Goal: Check status: Check status

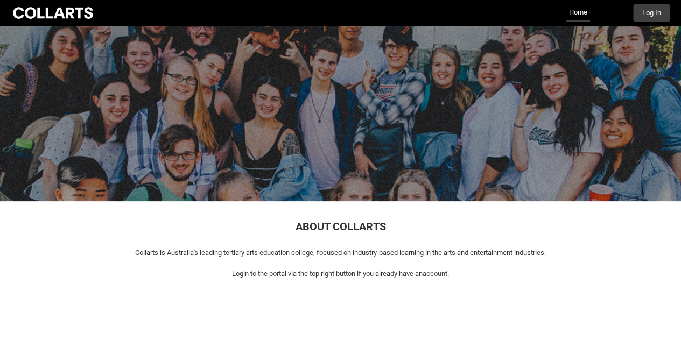
click at [92, 11] on div at bounding box center [53, 12] width 85 height 15
click at [651, 4] on div "Collarts Education Community Home More Log In" at bounding box center [341, 13] width 660 height 26
click at [651, 13] on button "Log In" at bounding box center [651, 12] width 37 height 17
click at [650, 14] on button "Log In" at bounding box center [651, 12] width 37 height 17
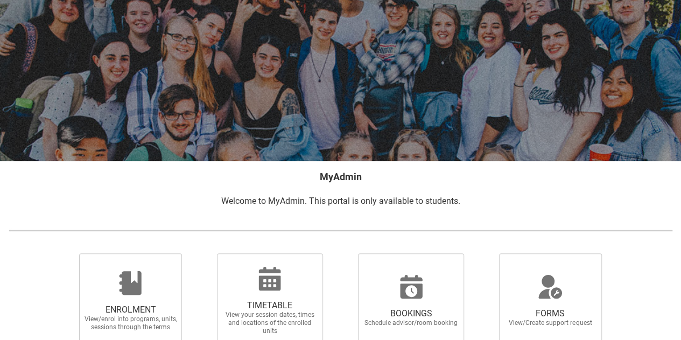
scroll to position [108, 0]
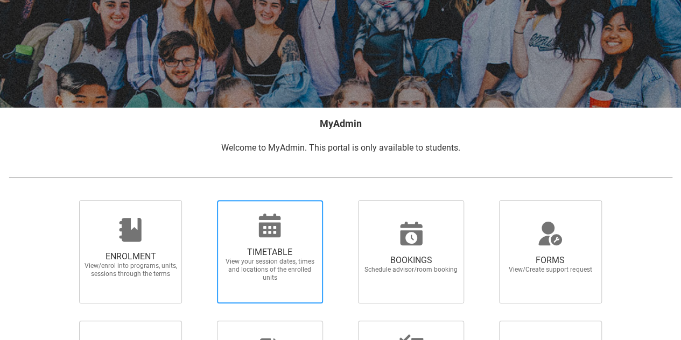
click at [303, 224] on div at bounding box center [269, 226] width 103 height 26
click at [204, 200] on input "TIMETABLE View your session dates, times and locations of the enrolled units" at bounding box center [203, 200] width 1 height 1
radio input "true"
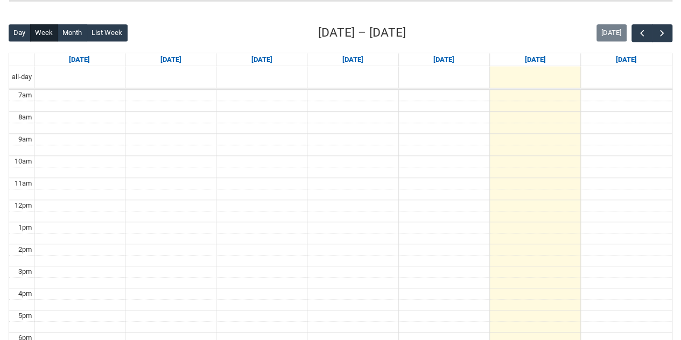
scroll to position [239, 0]
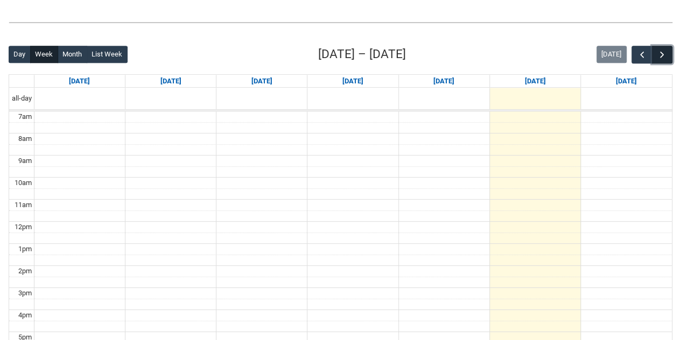
click at [657, 54] on span "button" at bounding box center [662, 55] width 11 height 11
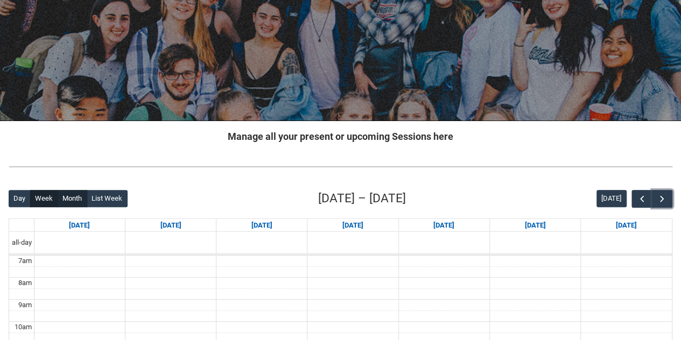
scroll to position [0, 0]
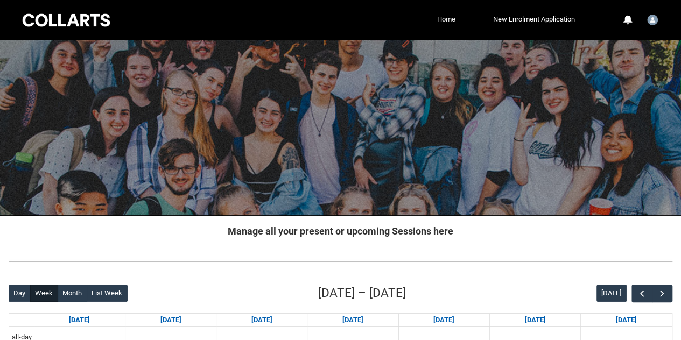
click at [441, 19] on link "Home" at bounding box center [447, 19] width 24 height 16
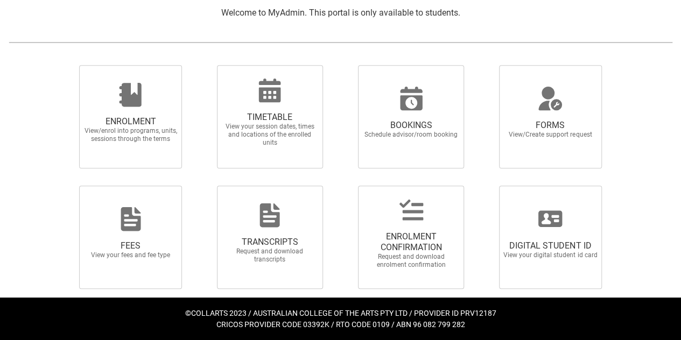
scroll to position [243, 0]
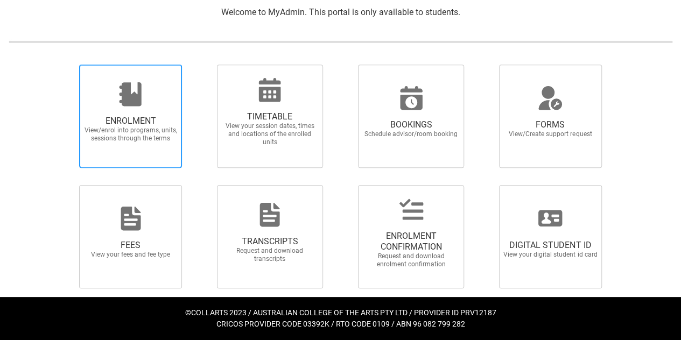
click at [131, 137] on span "View/enrol into programs, units, sessions through the terms" at bounding box center [130, 135] width 95 height 16
click at [67, 65] on input "ENROLMENT View/enrol into programs, units, sessions through the terms" at bounding box center [66, 64] width 1 height 1
radio input "true"
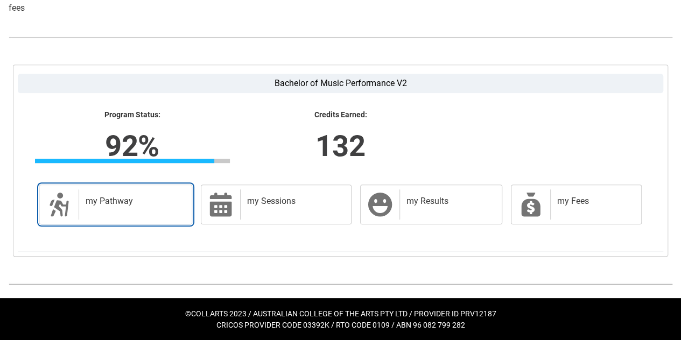
click at [114, 200] on h2 "my Pathway" at bounding box center [133, 201] width 95 height 11
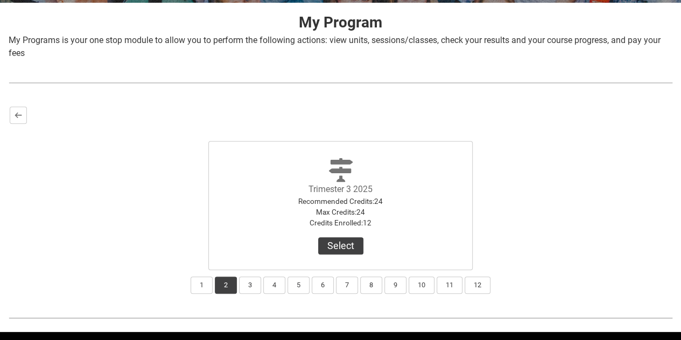
scroll to position [246, 0]
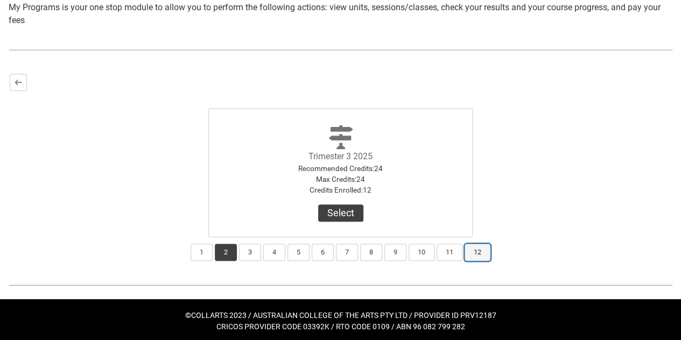
click at [479, 255] on button "12" at bounding box center [478, 252] width 26 height 17
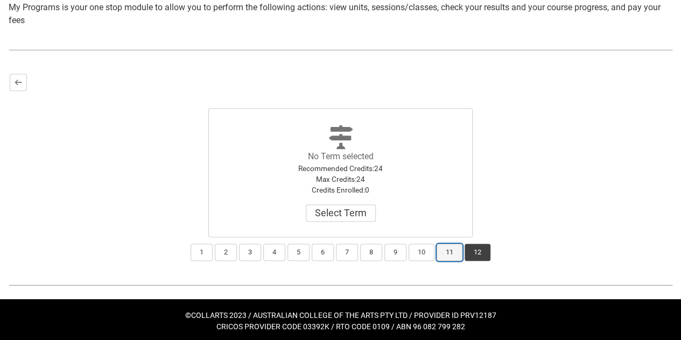
click at [437, 247] on button "11" at bounding box center [450, 252] width 26 height 17
click at [437, 253] on button "11" at bounding box center [450, 252] width 26 height 17
click at [403, 250] on button "9" at bounding box center [396, 252] width 22 height 17
click at [339, 250] on button "7" at bounding box center [347, 252] width 22 height 17
click at [255, 252] on button "3" at bounding box center [250, 252] width 22 height 17
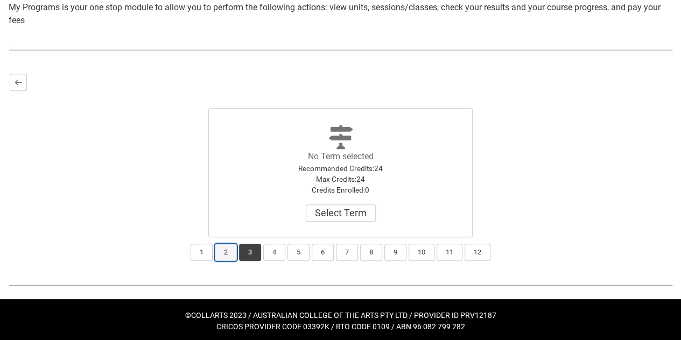
click at [221, 256] on button "2" at bounding box center [226, 252] width 22 height 17
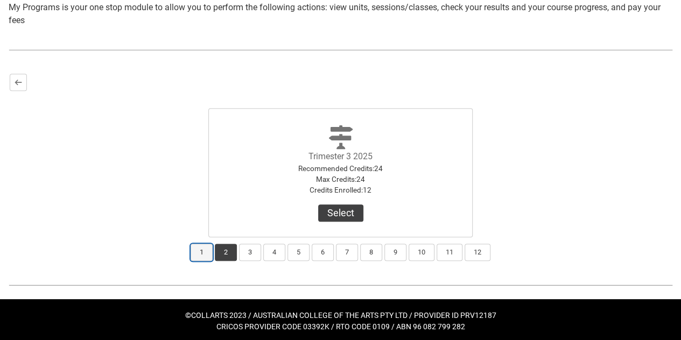
click at [208, 256] on button "1" at bounding box center [202, 252] width 22 height 17
click at [228, 251] on button "2" at bounding box center [226, 252] width 22 height 17
click at [238, 252] on div "1 2 3 4 5 6 7 8 9 10 11 12" at bounding box center [341, 250] width 662 height 24
click at [350, 220] on button "Select" at bounding box center [340, 213] width 45 height 17
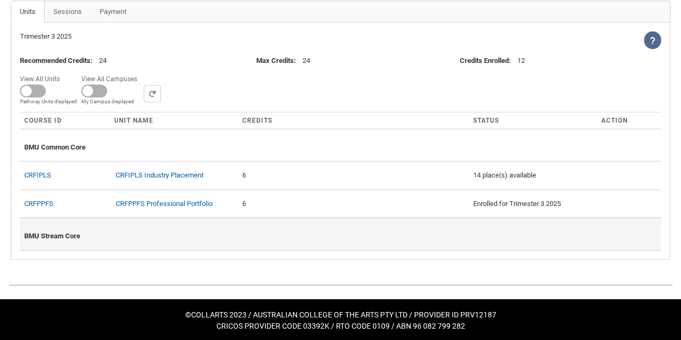
scroll to position [288, 0]
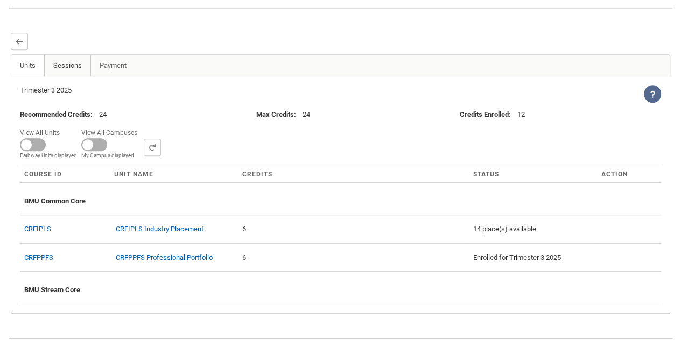
click at [74, 69] on link "Sessions" at bounding box center [67, 66] width 47 height 22
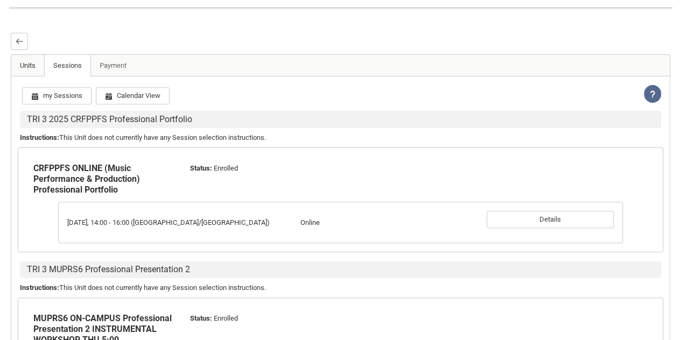
click at [24, 60] on link "Units" at bounding box center [27, 66] width 33 height 22
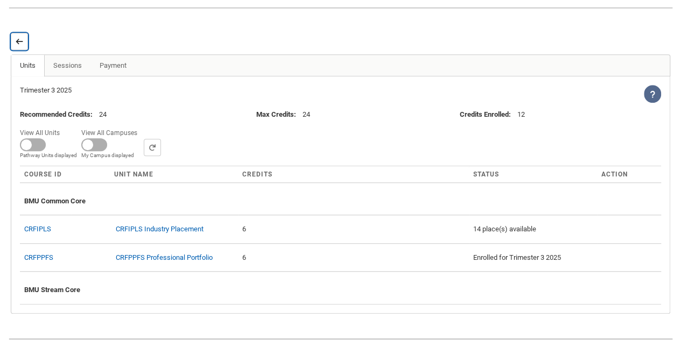
click at [14, 43] on button "Back" at bounding box center [19, 41] width 17 height 17
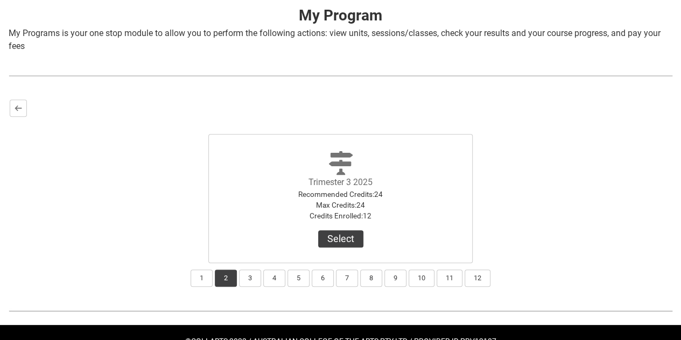
scroll to position [248, 0]
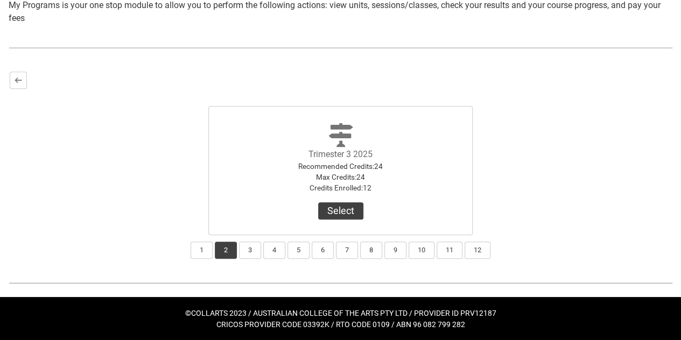
click at [7, 85] on div "Bachelor of Music Performance V2 Program Status: 92% Progress 92% Credits Earne…" at bounding box center [340, 165] width 681 height 207
click at [17, 87] on button "Back" at bounding box center [18, 80] width 17 height 17
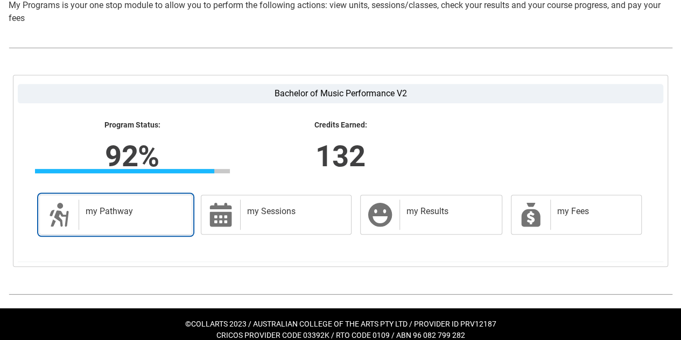
click at [162, 208] on h2 "my Pathway" at bounding box center [133, 211] width 95 height 11
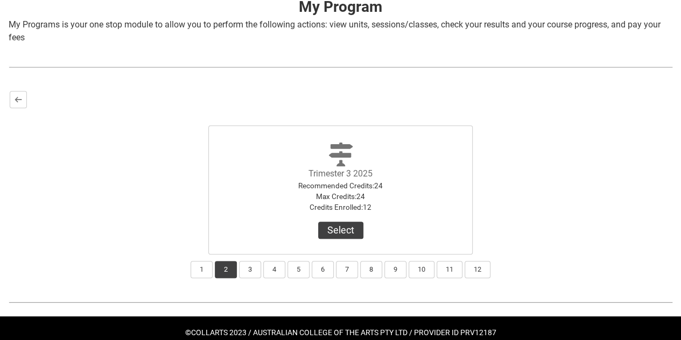
scroll to position [246, 0]
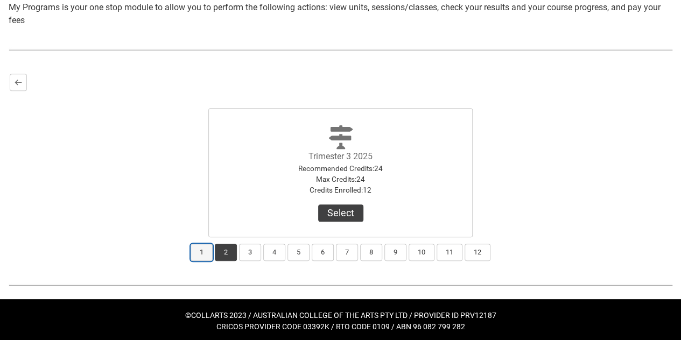
click at [203, 248] on button "1" at bounding box center [202, 252] width 22 height 17
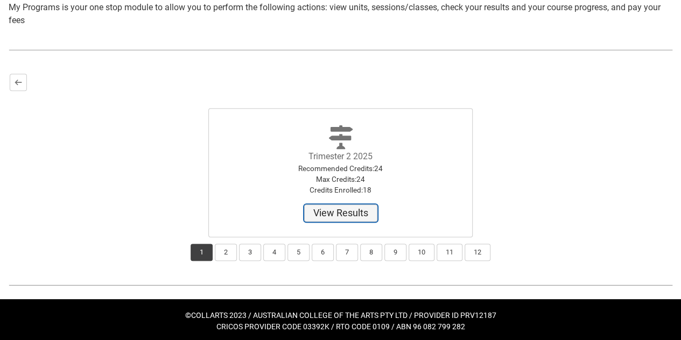
click at [357, 211] on button "View Results" at bounding box center [340, 213] width 73 height 17
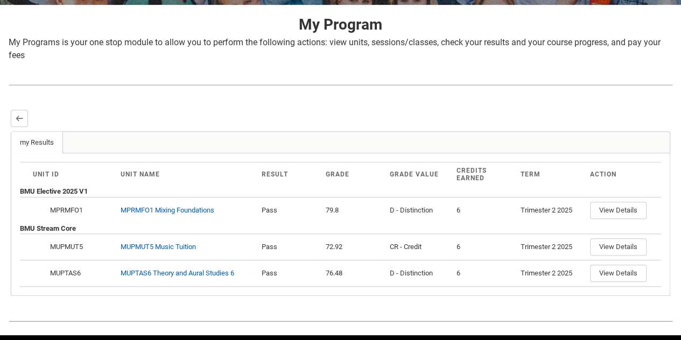
scroll to position [247, 0]
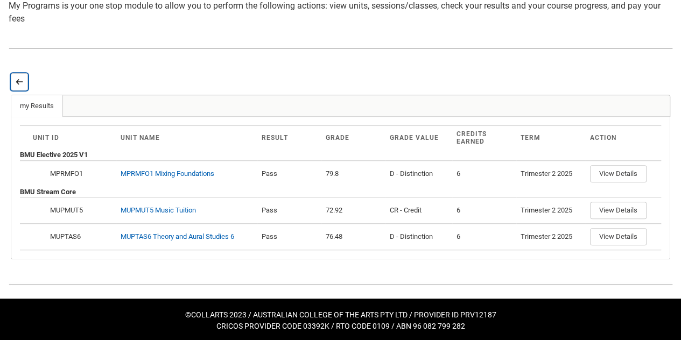
click at [15, 89] on button "Back" at bounding box center [19, 81] width 17 height 17
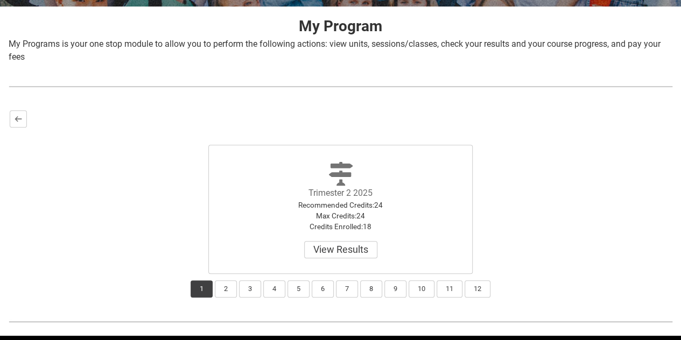
scroll to position [248, 0]
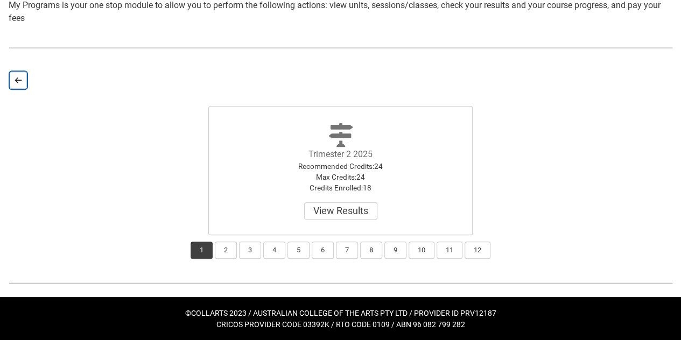
click at [11, 83] on button "Back" at bounding box center [18, 80] width 17 height 17
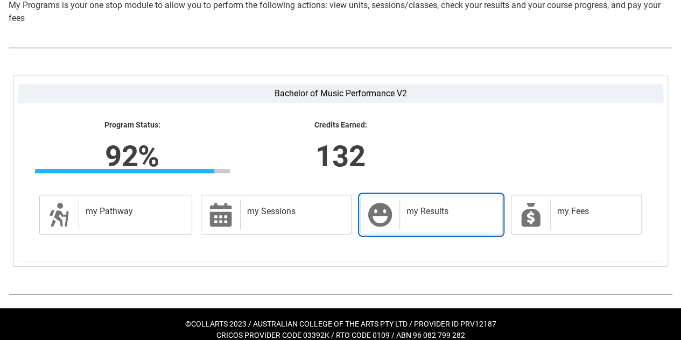
click at [433, 206] on h2 "my Results" at bounding box center [449, 211] width 85 height 11
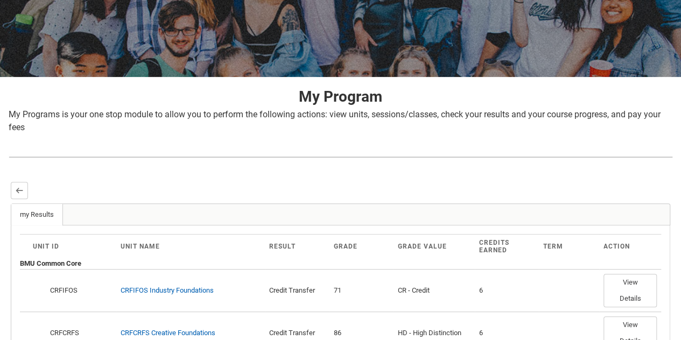
scroll to position [162, 0]
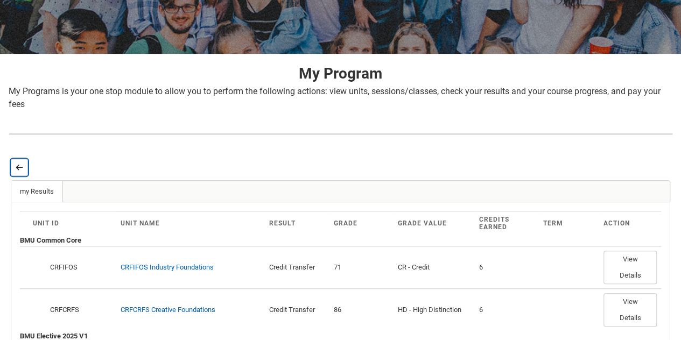
click at [26, 162] on button "Back" at bounding box center [19, 167] width 17 height 17
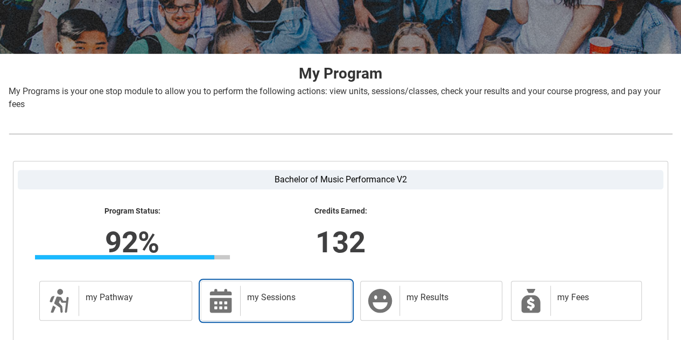
click at [295, 295] on h2 "my Sessions" at bounding box center [293, 298] width 93 height 11
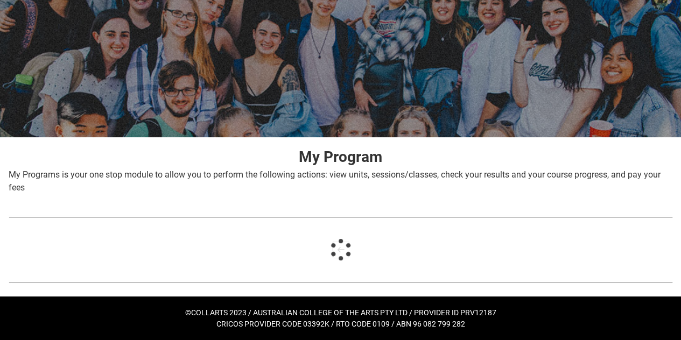
scroll to position [78, 0]
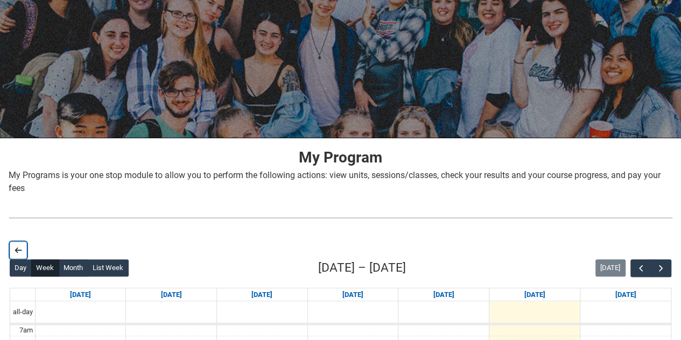
click at [23, 242] on button "Back" at bounding box center [18, 250] width 17 height 17
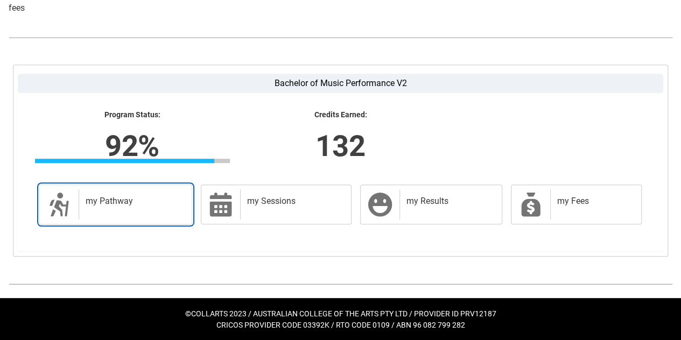
click at [119, 190] on div "my Pathway" at bounding box center [133, 205] width 109 height 30
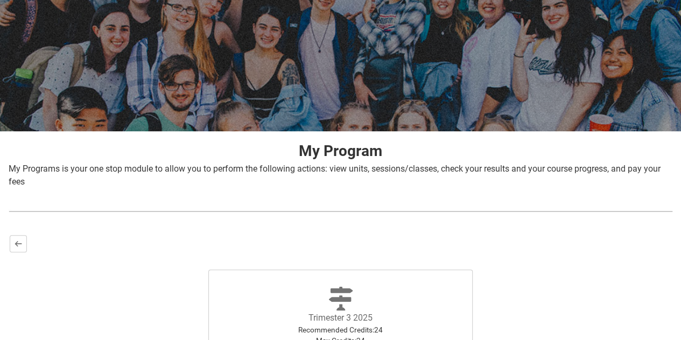
scroll to position [248, 0]
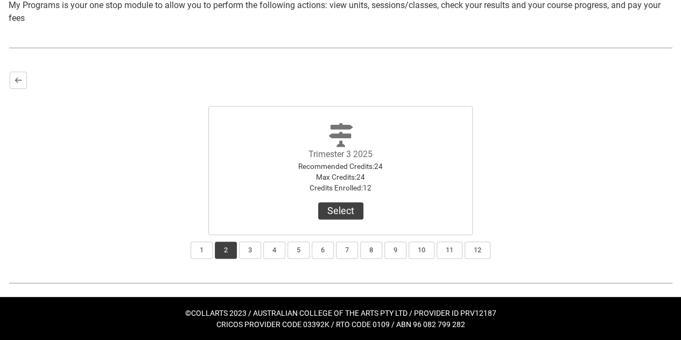
click at [5, 86] on div "Bachelor of Music Performance V2 Program Status: 92% Progress 92% Credits Earne…" at bounding box center [340, 165] width 681 height 207
click at [15, 85] on button "Back" at bounding box center [18, 80] width 17 height 17
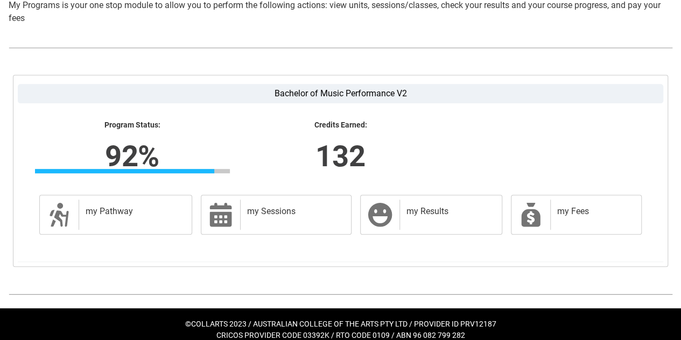
click at [15, 85] on div "Bachelor of Music Performance V2 Program Status: 92% Progress 92% Credits Earne…" at bounding box center [341, 171] width 656 height 192
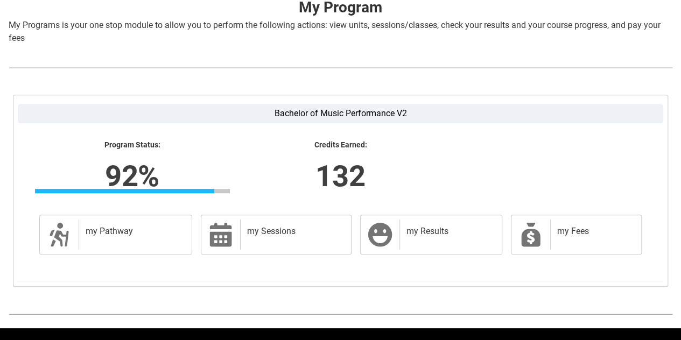
scroll to position [258, 0]
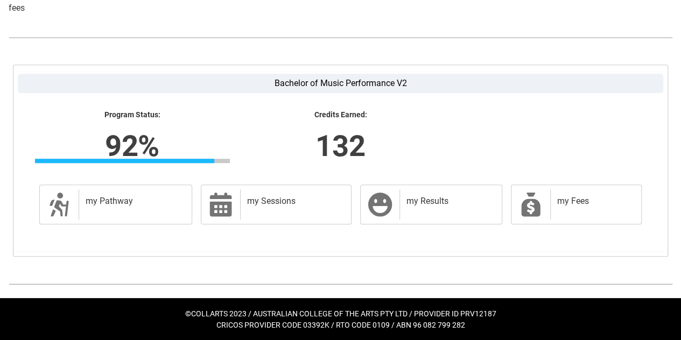
click at [116, 148] on lightning-formatted-number "92%" at bounding box center [133, 146] width 332 height 44
click at [335, 130] on lightning-formatted-number "132" at bounding box center [341, 146] width 332 height 44
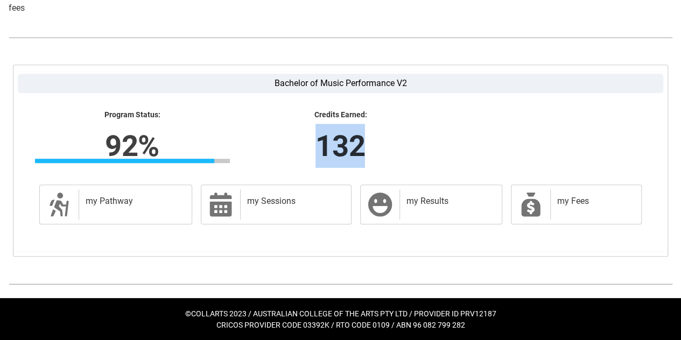
click at [335, 130] on lightning-formatted-number "132" at bounding box center [341, 146] width 332 height 44
click at [69, 117] on lightning-formatted-text "Program Status:" at bounding box center [132, 115] width 195 height 10
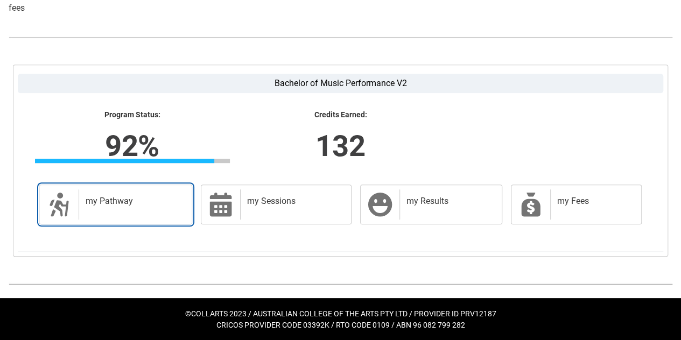
click at [135, 190] on div "my Pathway" at bounding box center [133, 205] width 109 height 30
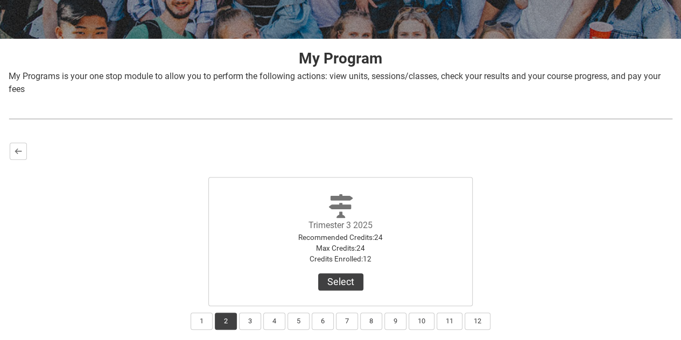
scroll to position [248, 0]
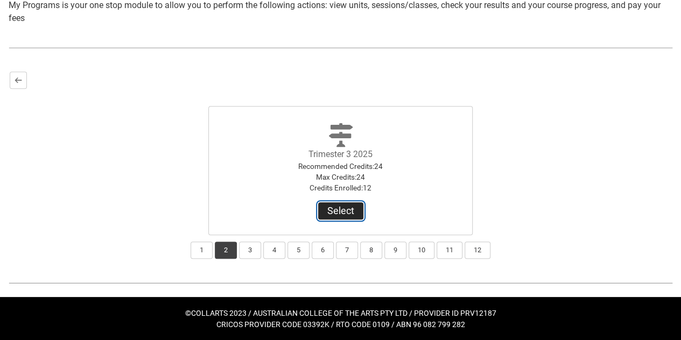
click at [334, 204] on button "Select" at bounding box center [340, 211] width 45 height 17
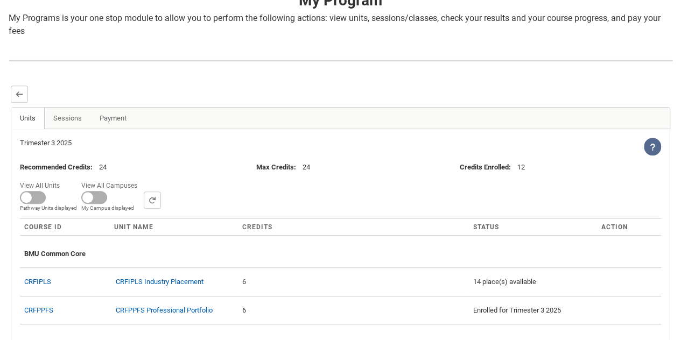
scroll to position [234, 0]
click at [131, 114] on link "Payment" at bounding box center [112, 120] width 45 height 22
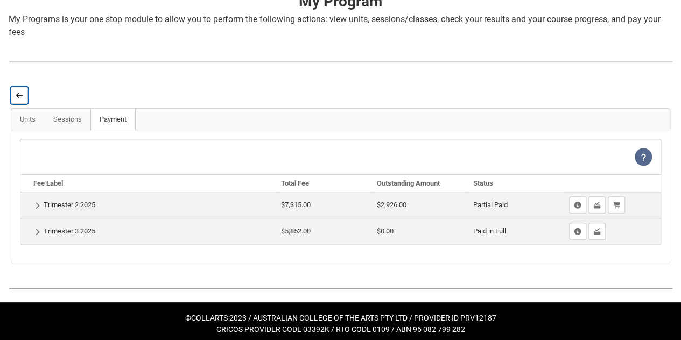
click at [20, 93] on lightning-primitive-icon "button" at bounding box center [20, 96] width 8 height 8
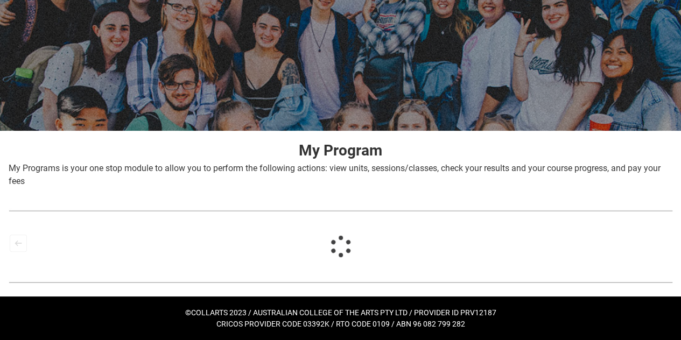
scroll to position [84, 0]
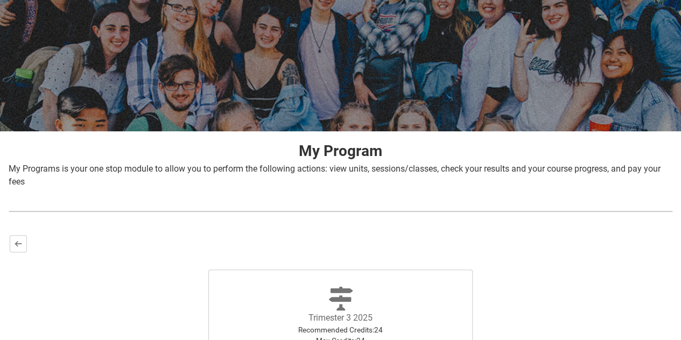
click at [95, 45] on div at bounding box center [340, 44] width 681 height 176
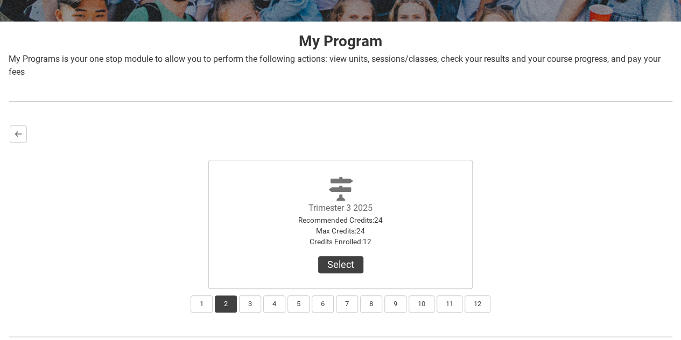
scroll to position [248, 0]
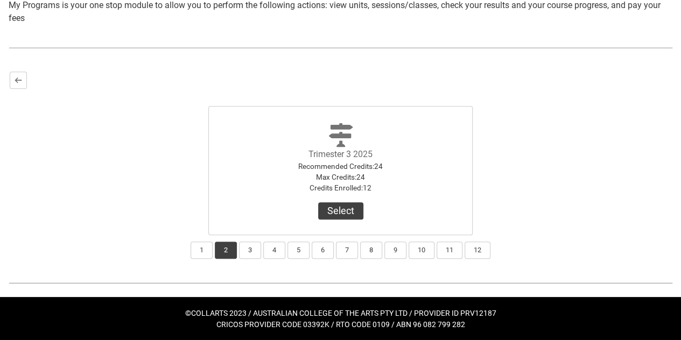
click at [24, 69] on div "Bachelor of Music Performance V2 Program Status: 92% Progress 92% Credits Earne…" at bounding box center [340, 165] width 681 height 207
click at [22, 82] on lightning-primitive-icon "button" at bounding box center [19, 80] width 8 height 8
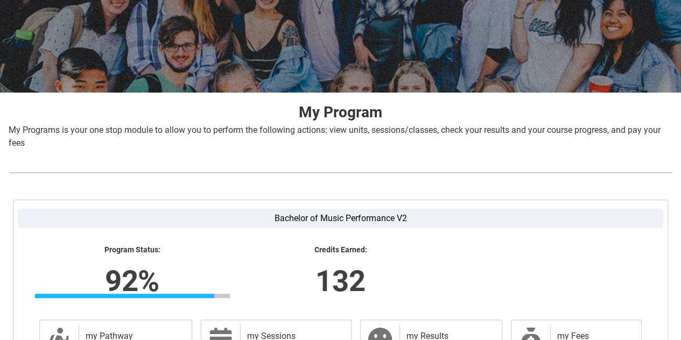
scroll to position [0, 0]
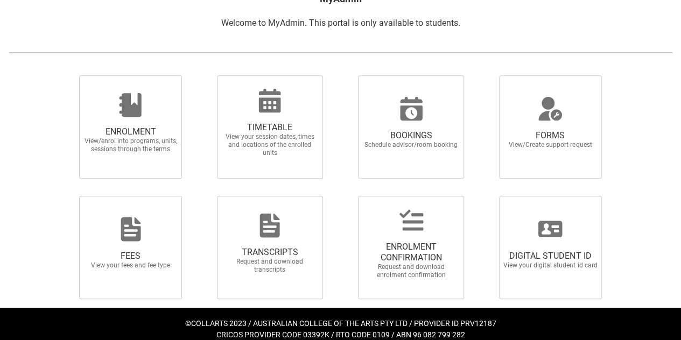
scroll to position [243, 0]
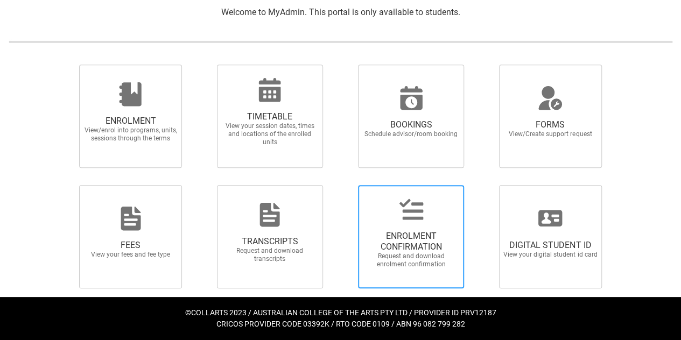
click at [435, 210] on div at bounding box center [411, 210] width 103 height 26
click at [345, 185] on input "ENROLMENT CONFIRMATION Request and download enrolment confirmation" at bounding box center [345, 185] width 1 height 1
radio input "true"
